Goal: Register for event/course

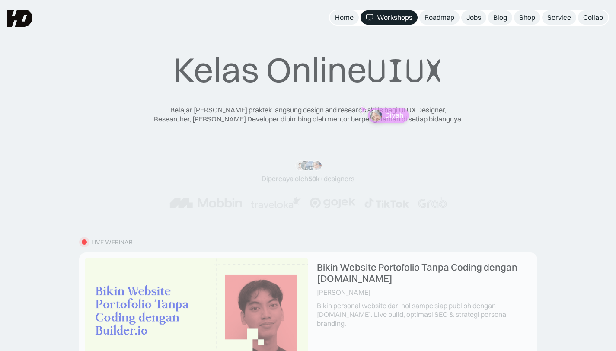
scroll to position [27517, 0]
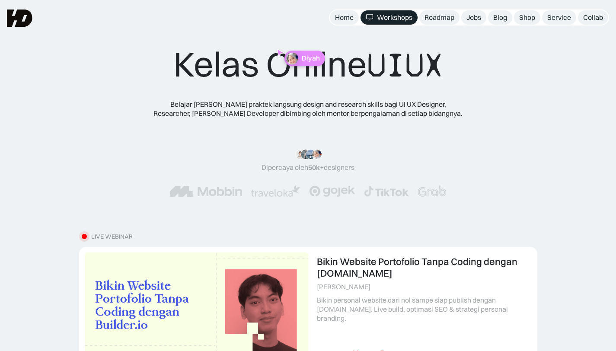
click at [261, 92] on div "Kelas Online UIUX Belajar [PERSON_NAME] praktek langsung design and research sk…" at bounding box center [308, 128] width 347 height 171
drag, startPoint x: 295, startPoint y: 71, endPoint x: 302, endPoint y: 78, distance: 10.1
click at [306, 77] on div "Kelas Online UIUX Belajar [PERSON_NAME] praktek langsung design and research sk…" at bounding box center [308, 128] width 347 height 171
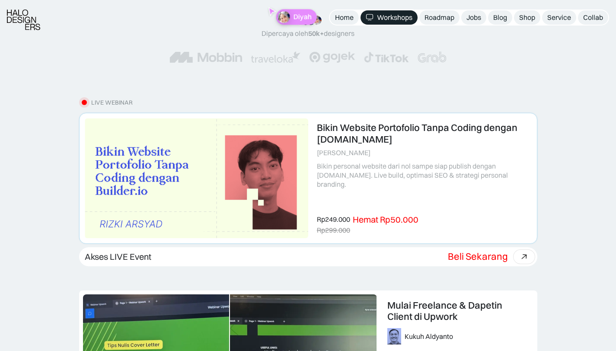
scroll to position [145, 0]
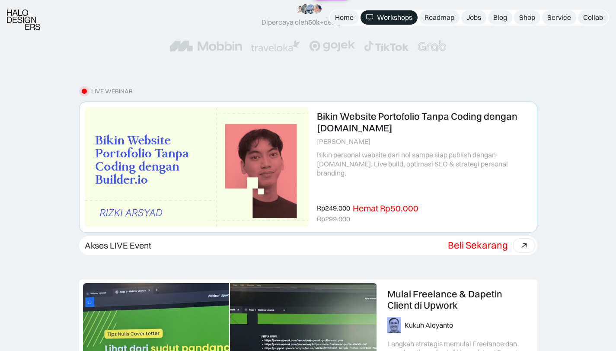
click at [415, 165] on link at bounding box center [309, 167] width 458 height 130
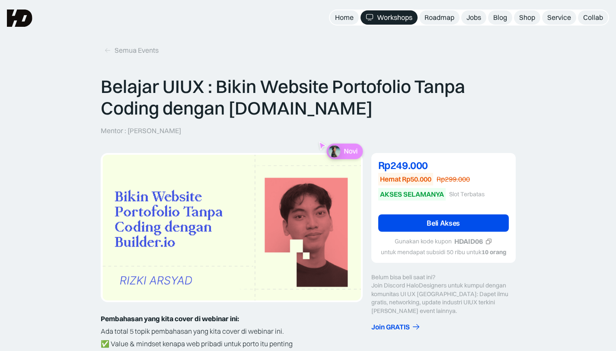
scroll to position [27517, 0]
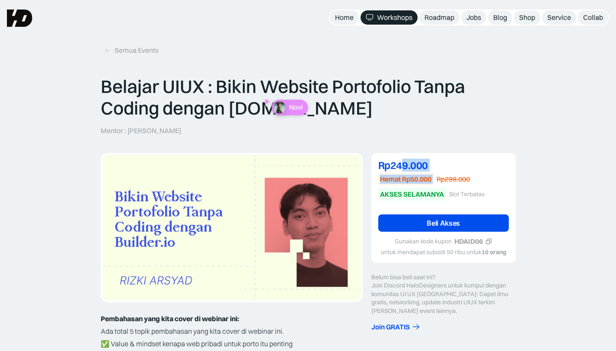
drag, startPoint x: 402, startPoint y: 165, endPoint x: 447, endPoint y: 174, distance: 46.0
type textarea "9.000 Hemat Rp50.000"
click at [447, 174] on div "Rp249.000 Hemat Rp50.000 Rp299.000 AKSES SELAMANYA Slot Terbatas" at bounding box center [443, 180] width 131 height 41
click at [448, 169] on div "Rp249.000" at bounding box center [443, 165] width 131 height 10
click at [443, 219] on link "Beli Akses" at bounding box center [443, 223] width 131 height 17
